Goal: Complete application form

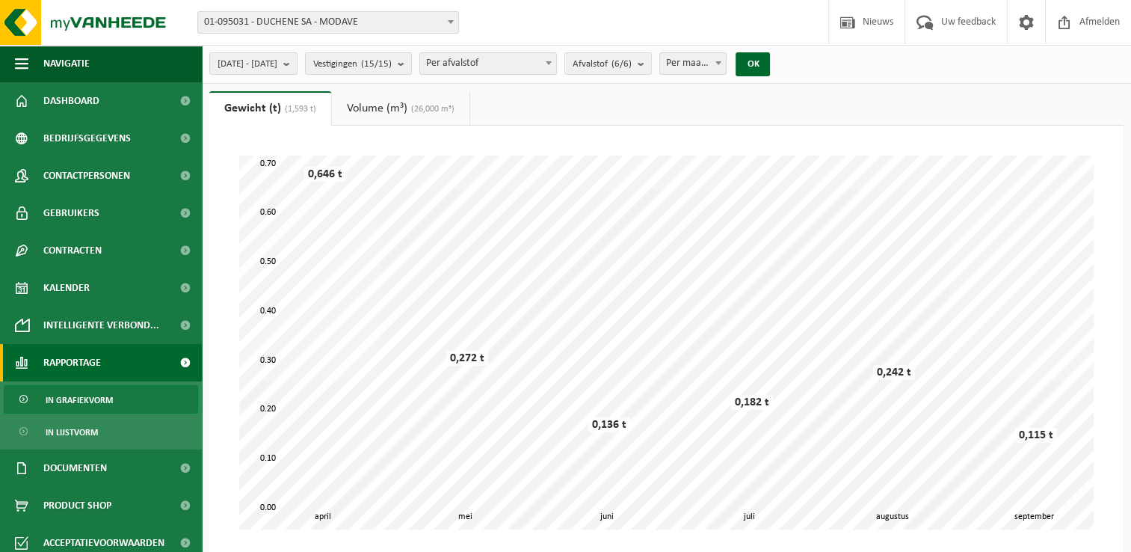
click at [398, 19] on span "01-095031 - DUCHENE SA - MODAVE" at bounding box center [328, 22] width 260 height 21
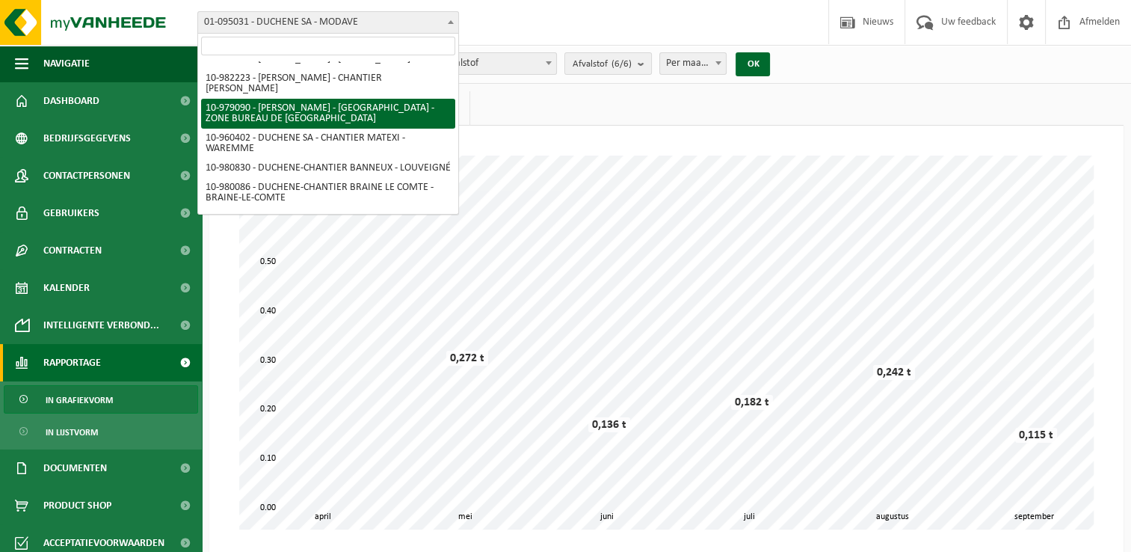
scroll to position [75, 0]
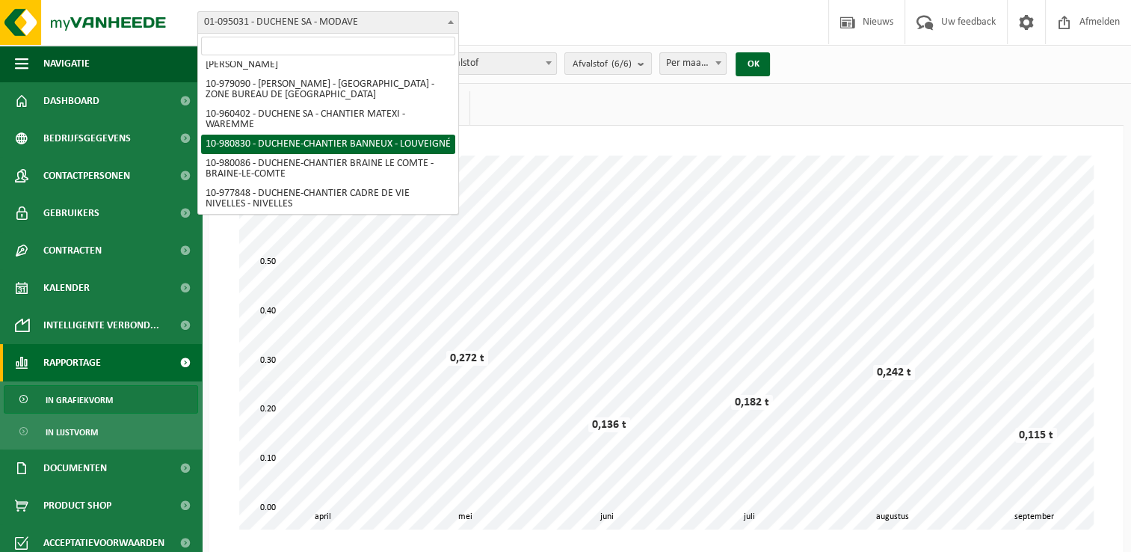
select select "161554"
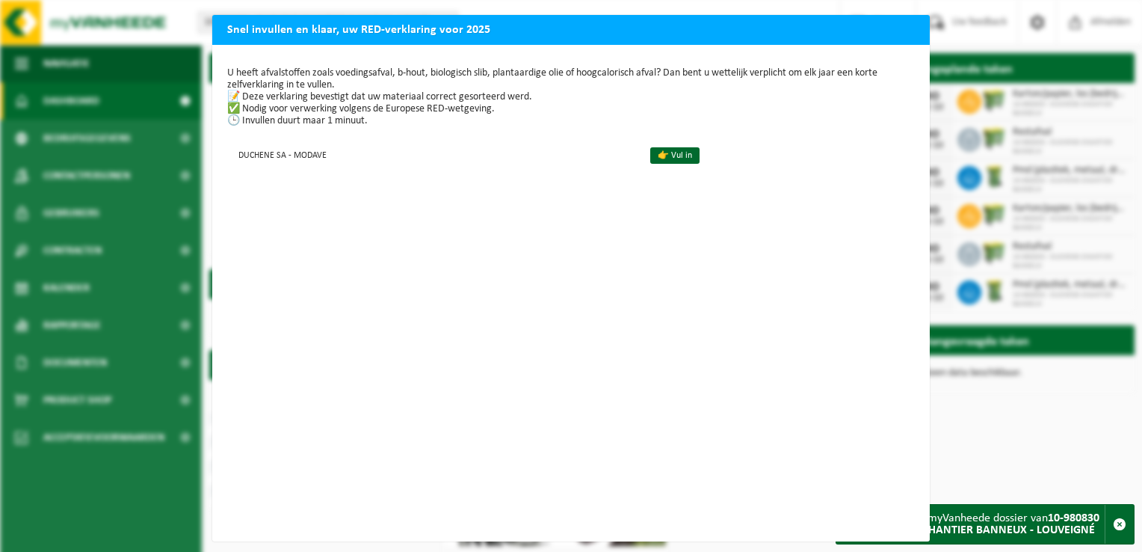
click at [1023, 471] on div "Snel invullen en klaar, uw RED-verklaring voor 2025 U heeft afvalstoffen zoals …" at bounding box center [571, 276] width 1142 height 552
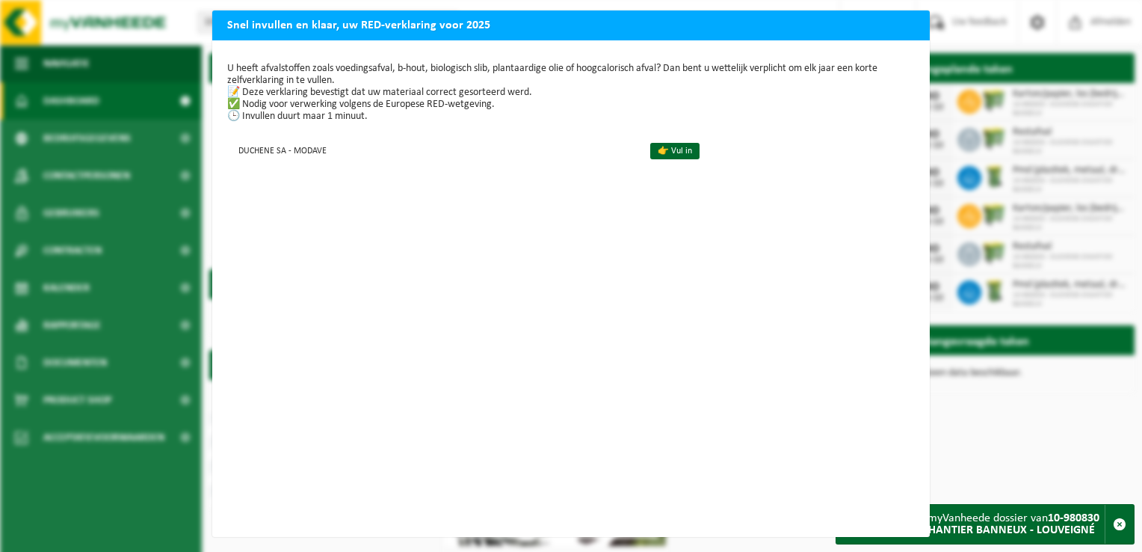
scroll to position [16, 0]
click at [653, 143] on link "👉 Vul in" at bounding box center [674, 151] width 49 height 16
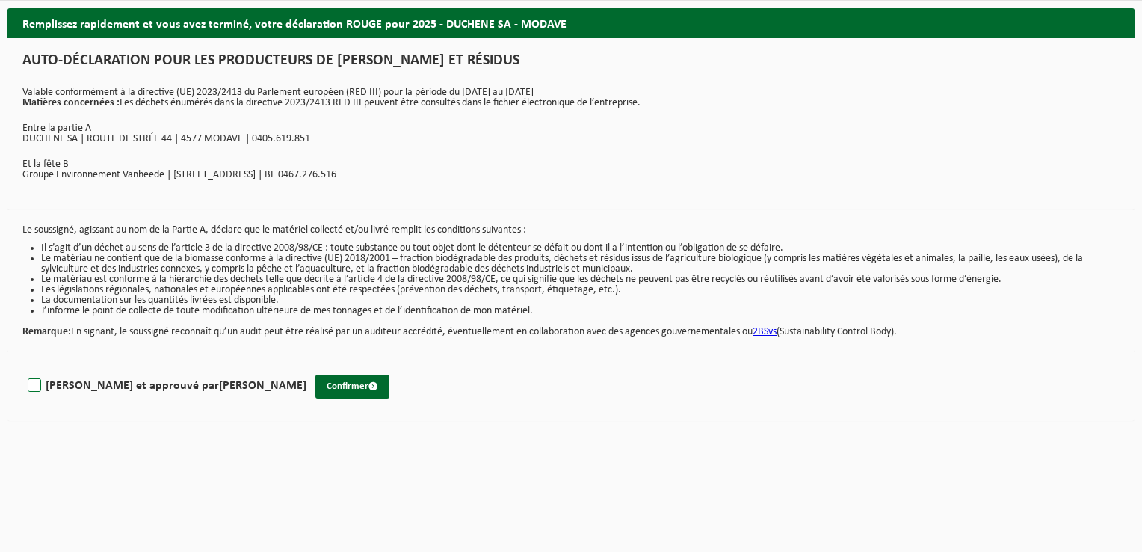
click at [75, 381] on font "Lu et approuvé par PAULINE GERADAIN" at bounding box center [176, 386] width 261 height 12
click at [307, 367] on input "Lu et approuvé par PAULINE GERADAIN" at bounding box center [307, 366] width 1 height 1
checkbox input "true"
click at [327, 381] on font "Confirmer" at bounding box center [348, 386] width 42 height 10
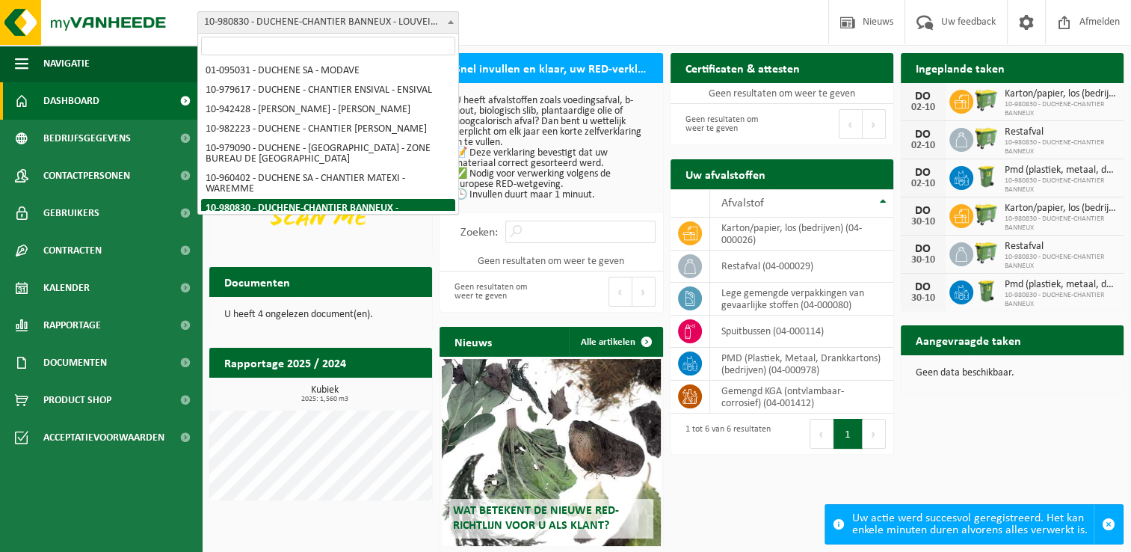
click at [418, 27] on span "10-980830 - DUCHENE-CHANTIER BANNEUX - LOUVEIGNÉ" at bounding box center [328, 22] width 260 height 21
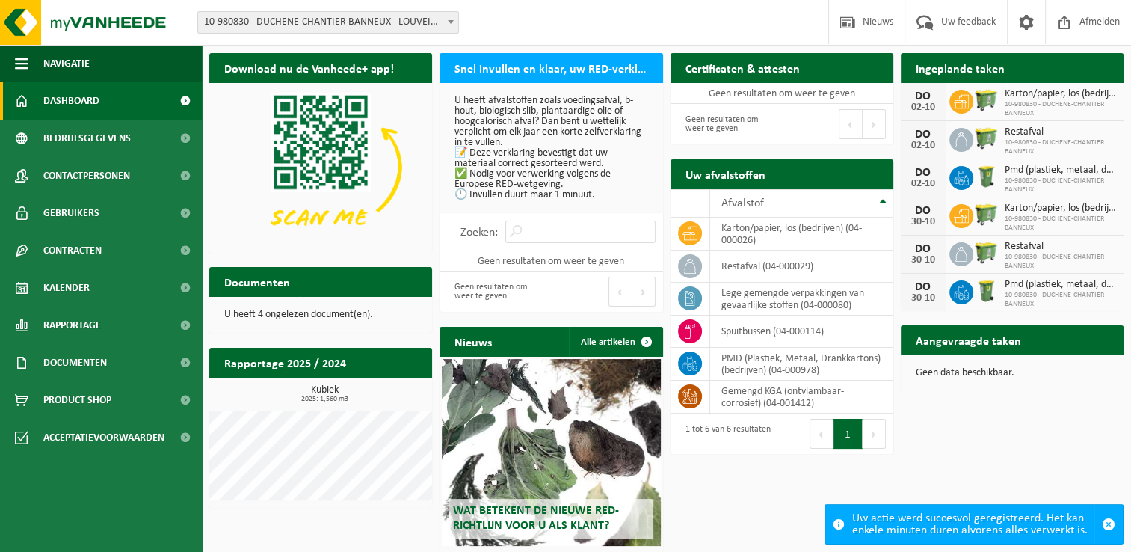
click at [277, 360] on h2 "Rapportage 2025 / 2024" at bounding box center [285, 362] width 152 height 29
